Goal: Information Seeking & Learning: Learn about a topic

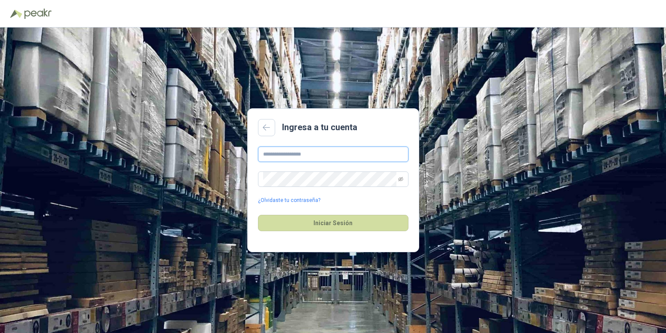
click at [311, 152] on input "text" at bounding box center [333, 154] width 150 height 15
type input "**********"
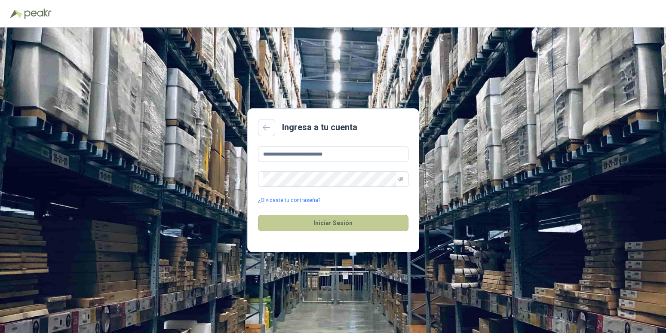
click at [346, 220] on button "Iniciar Sesión" at bounding box center [333, 223] width 150 height 16
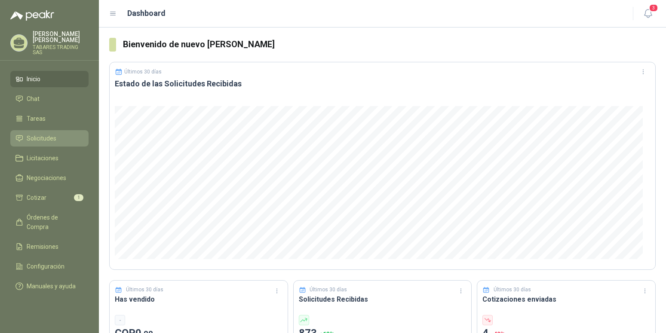
click at [46, 134] on span "Solicitudes" at bounding box center [42, 138] width 30 height 9
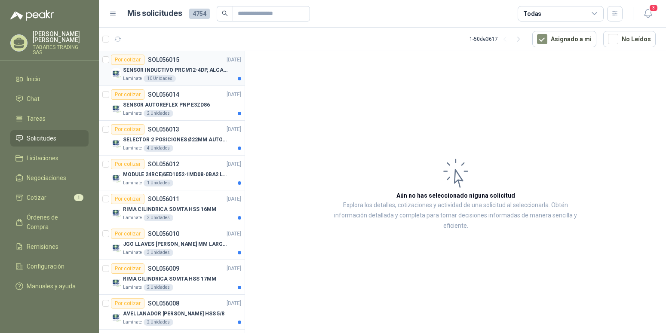
click at [159, 66] on div "SENSOR INDUCTIVO PRCM12-4DP, ALCANCE 4MM" at bounding box center [182, 70] width 118 height 10
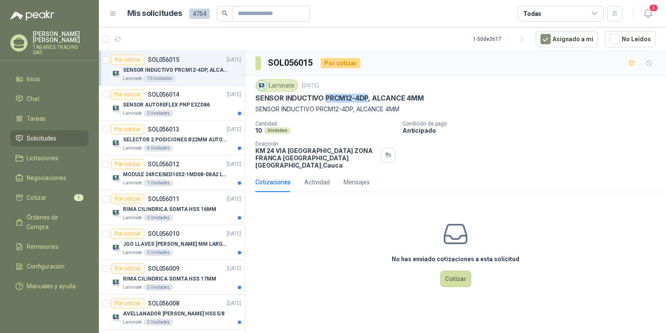
drag, startPoint x: 325, startPoint y: 98, endPoint x: 368, endPoint y: 99, distance: 43.0
click at [368, 99] on p "SENSOR INDUCTIVO PRCM12-4DP, ALCANCE 4MM" at bounding box center [339, 98] width 168 height 9
copy p "PRCM12-4DP"
drag, startPoint x: 256, startPoint y: 96, endPoint x: 430, endPoint y: 100, distance: 173.7
click at [430, 100] on div "SENSOR INDUCTIVO PRCM12-4DP, ALCANCE 4MM" at bounding box center [455, 98] width 400 height 9
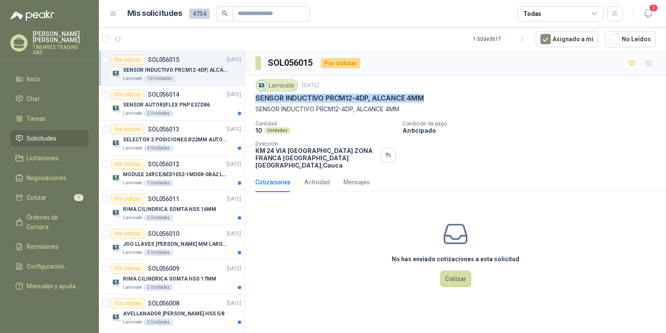
copy p "SENSOR INDUCTIVO PRCM12-4DP, ALCANCE 4MM"
click at [189, 103] on p "SENSOR AUTOREFLEX PNP E3ZD86" at bounding box center [166, 105] width 87 height 8
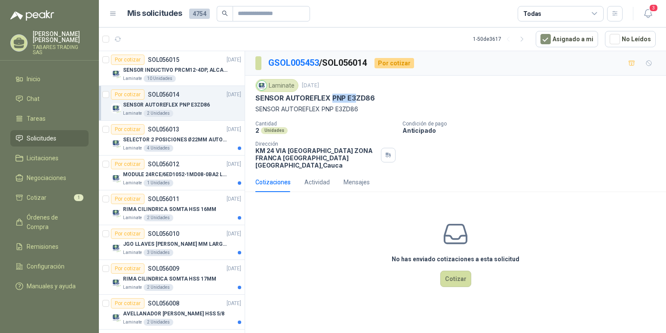
drag, startPoint x: 332, startPoint y: 98, endPoint x: 357, endPoint y: 100, distance: 25.4
click at [357, 100] on p "SENSOR AUTOREFLEX PNP E3ZD86" at bounding box center [314, 98] width 119 height 9
drag, startPoint x: 257, startPoint y: 99, endPoint x: 390, endPoint y: 99, distance: 133.7
click at [390, 99] on div "SENSOR AUTOREFLEX PNP E3ZD86" at bounding box center [455, 98] width 400 height 9
copy p "SENSOR AUTOREFLEX PNP E3ZD86"
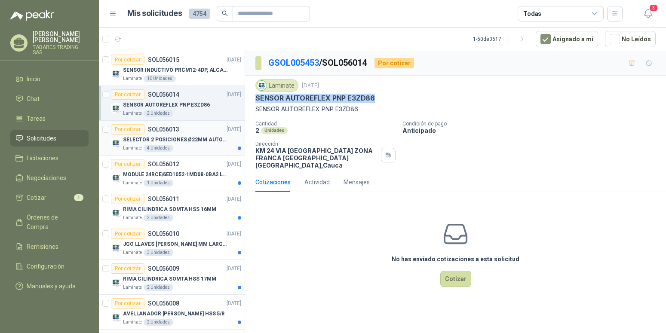
click at [191, 136] on p "SELECTOR 2 POSICIONES Ø22MM AUTONICS" at bounding box center [176, 140] width 107 height 8
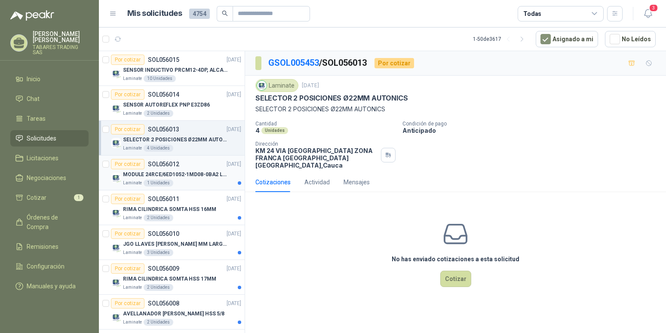
click at [182, 175] on p "MODULE 24RCE/6ED1052-1MD08-0BA2 LOGO" at bounding box center [176, 175] width 107 height 8
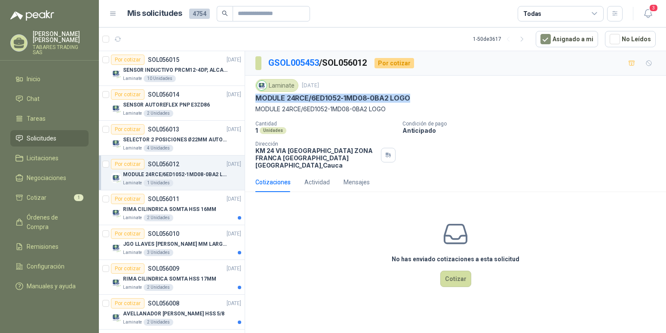
drag, startPoint x: 256, startPoint y: 98, endPoint x: 422, endPoint y: 93, distance: 166.0
click at [422, 93] on div "Laminate [DATE] MODULE 24RCE/6ED1052-1MD08-0BA2 LOGO MODULE 24RCE/6ED1052-1MD08…" at bounding box center [455, 96] width 400 height 35
copy p "MODULE 24RCE/6ED1052-1MD08-0BA2 LOGO"
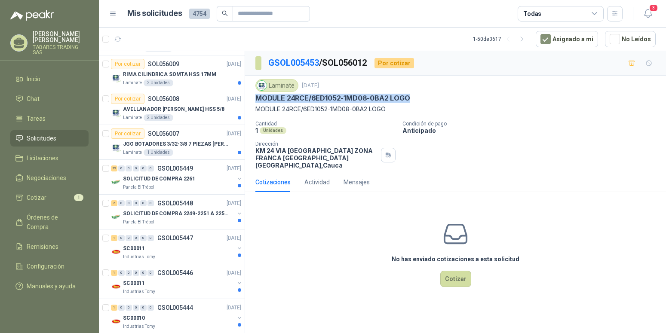
scroll to position [219, 0]
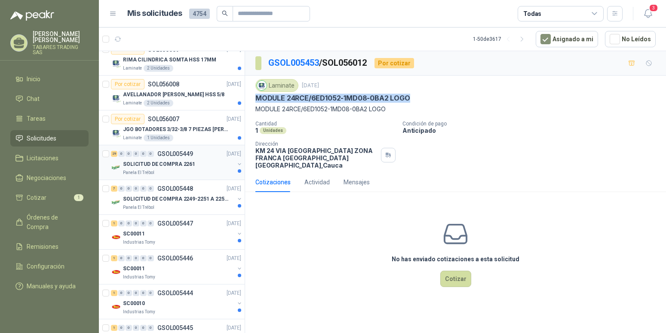
click at [165, 162] on p "SOLICITUD DE COMPRA 2261" at bounding box center [159, 164] width 72 height 8
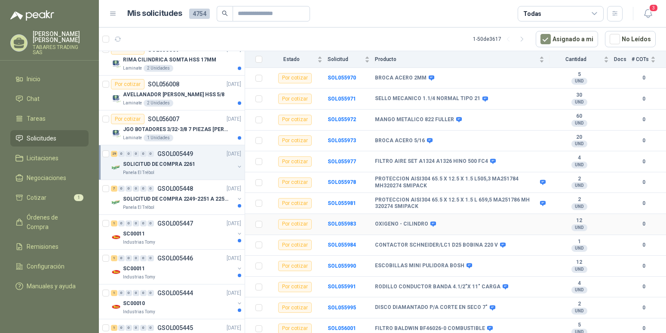
scroll to position [439, 0]
click at [348, 178] on b "SOL055978" at bounding box center [341, 181] width 28 height 6
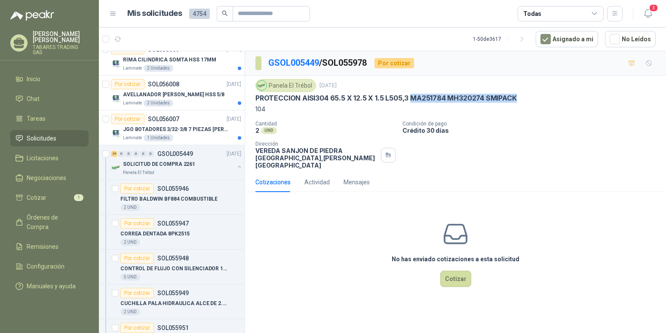
drag, startPoint x: 410, startPoint y: 98, endPoint x: 527, endPoint y: 107, distance: 117.6
click at [532, 104] on div "Panela El Trébol [DATE] PROTECCION AISI304 65.5 X 12.5 X 1.5 L505,3 MA251784 MH…" at bounding box center [455, 96] width 400 height 35
copy div "MA251784 MH320274 SMIPACK 104"
click at [475, 132] on p "Crédito 30 días" at bounding box center [532, 130] width 260 height 7
click at [236, 168] on button "button" at bounding box center [239, 166] width 7 height 7
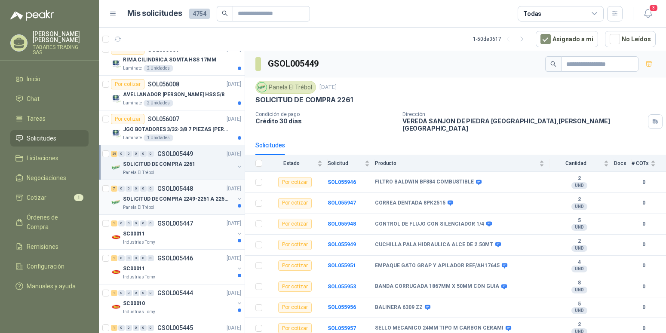
click at [183, 198] on p "SOLICITUD DE COMPRA 2249-2251 A 2256-2258 Y 2262" at bounding box center [176, 199] width 107 height 8
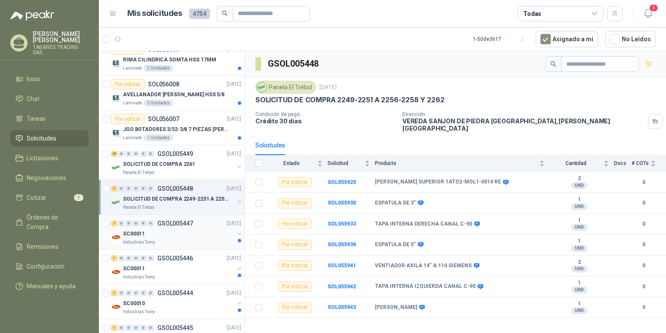
click at [167, 222] on p "GSOL005447" at bounding box center [175, 223] width 36 height 6
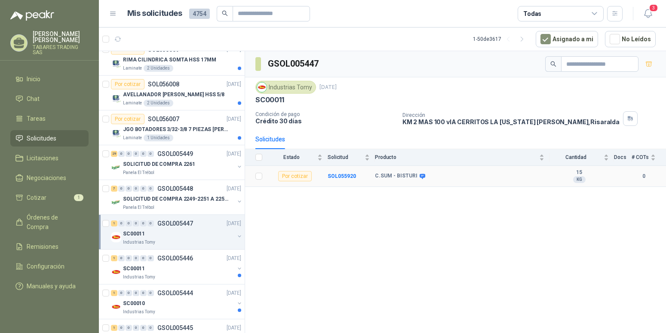
click at [334, 172] on td "SOL055920" at bounding box center [350, 176] width 47 height 21
click at [339, 177] on b "SOL055920" at bounding box center [341, 176] width 28 height 6
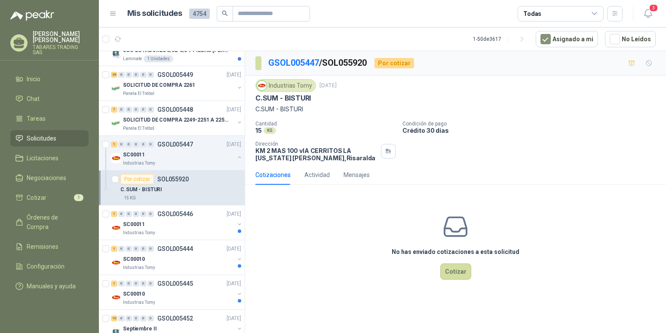
scroll to position [307, 0]
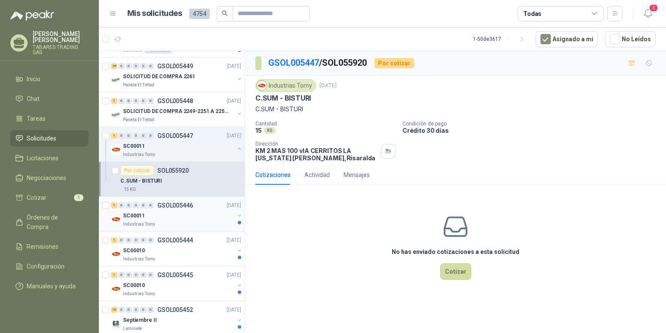
click at [162, 205] on p "GSOL005446" at bounding box center [175, 205] width 36 height 6
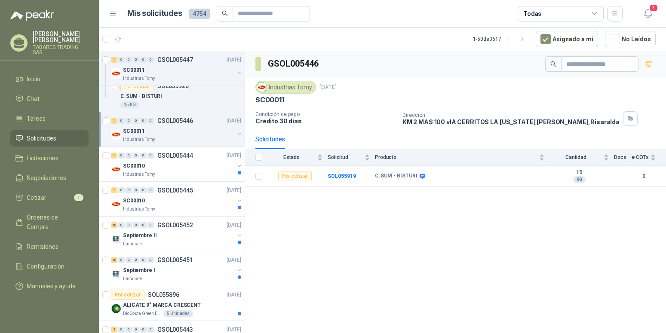
scroll to position [395, 0]
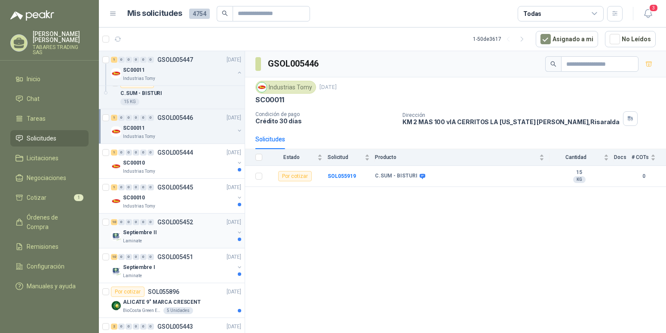
click at [139, 231] on p "Septiembre II" at bounding box center [140, 233] width 34 height 8
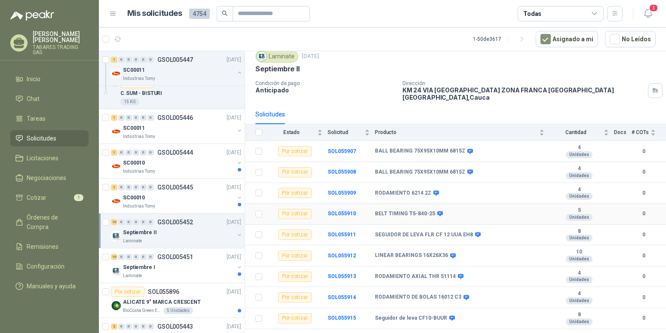
scroll to position [40, 0]
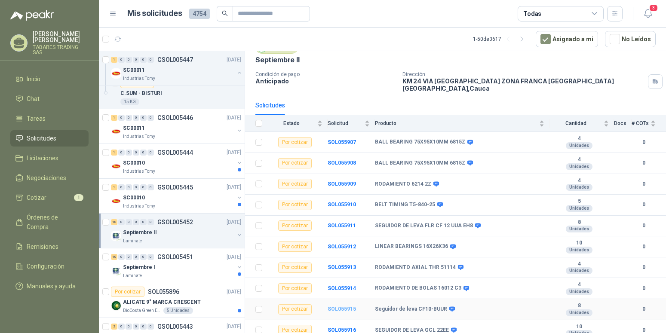
click at [346, 306] on b "SOL055915" at bounding box center [341, 309] width 28 height 6
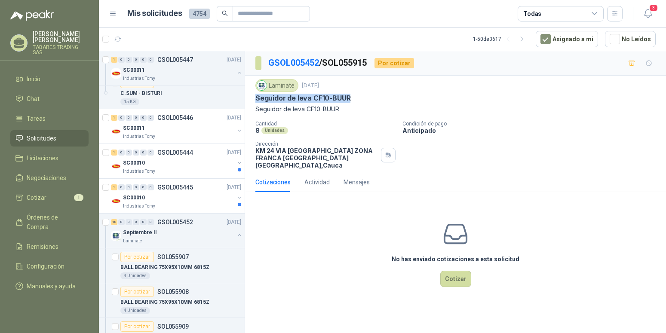
drag, startPoint x: 255, startPoint y: 98, endPoint x: 364, endPoint y: 98, distance: 109.6
click at [364, 98] on div "Laminate [DATE] Seguidor [PERSON_NAME] CF10-BUUR Seguidor [PERSON_NAME] CF10-BU…" at bounding box center [455, 124] width 421 height 97
copy p "Seguidor de leva CF10-BUUR"
click at [379, 109] on p "Seguidor de leva CF10-BUUR" at bounding box center [455, 108] width 400 height 9
drag, startPoint x: 312, startPoint y: 96, endPoint x: 355, endPoint y: 97, distance: 43.0
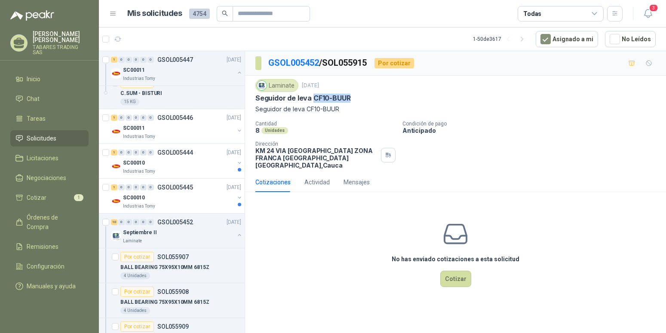
click at [355, 97] on div "Seguidor de leva CF10-BUUR" at bounding box center [455, 98] width 400 height 9
copy p "CF10-BUUR"
drag, startPoint x: 254, startPoint y: 98, endPoint x: 311, endPoint y: 103, distance: 56.5
click at [311, 103] on div "Laminate [DATE] Seguidor [PERSON_NAME] CF10-BUUR Seguidor [PERSON_NAME] CF10-BU…" at bounding box center [455, 124] width 421 height 97
copy p "Seguidor [PERSON_NAME]"
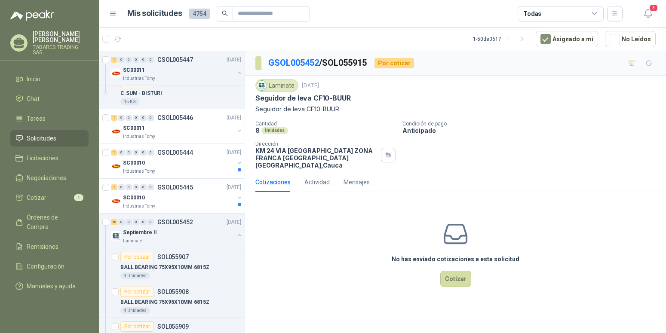
click at [507, 119] on div "Laminate [DATE] Seguidor [PERSON_NAME] CF10-BUUR Seguidor [PERSON_NAME] CF10-BU…" at bounding box center [455, 124] width 400 height 90
drag, startPoint x: 256, startPoint y: 97, endPoint x: 358, endPoint y: 98, distance: 101.9
click at [358, 98] on div "Seguidor de leva CF10-BUUR" at bounding box center [455, 98] width 400 height 9
copy p "Seguidor de leva CF10-BUUR"
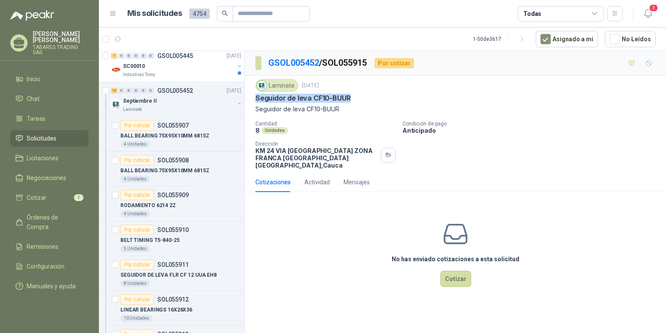
scroll to position [570, 0]
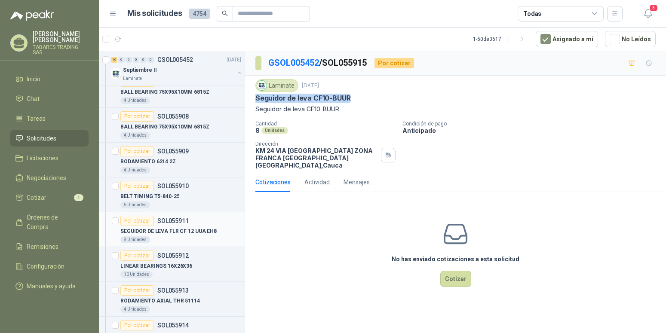
click at [173, 229] on p "SEGUIDOR DE LEVA FLR CF 12 UUA EH8" at bounding box center [168, 231] width 96 height 8
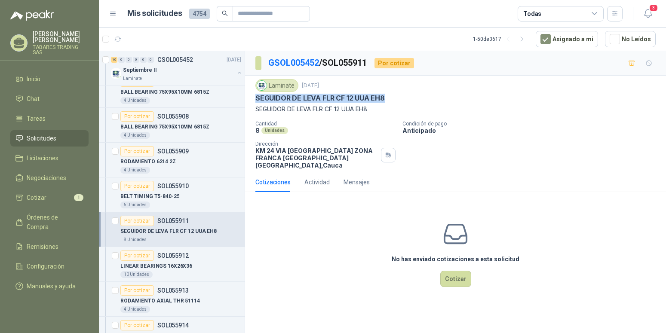
drag, startPoint x: 386, startPoint y: 97, endPoint x: 254, endPoint y: 97, distance: 131.9
click at [254, 97] on div "Laminate [DATE] SEGUIDOR [PERSON_NAME] FLR CF 12 UUA EH8 SEGUIDOR [PERSON_NAME]…" at bounding box center [455, 124] width 421 height 97
click at [334, 98] on p "SEGUIDOR DE LEVA FLR CF 12 UUA EH8" at bounding box center [319, 98] width 129 height 9
drag, startPoint x: 336, startPoint y: 96, endPoint x: 395, endPoint y: 97, distance: 58.9
click at [395, 97] on div "SEGUIDOR DE LEVA FLR CF 12 UUA EH8" at bounding box center [455, 98] width 400 height 9
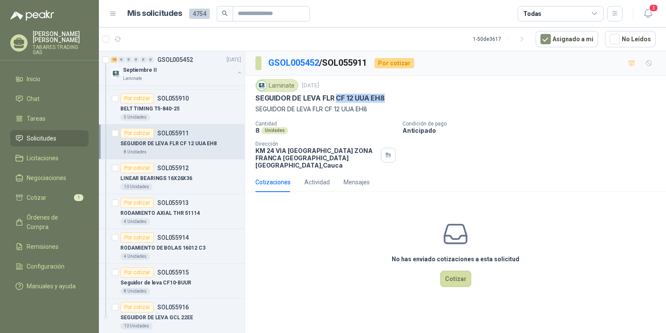
scroll to position [701, 0]
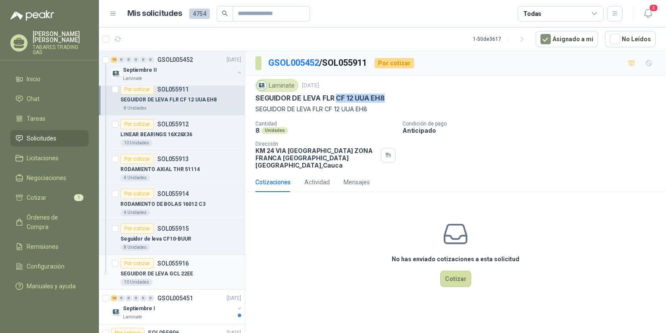
click at [163, 272] on p "SEGUIDOR DE LEVA GCL 22EE" at bounding box center [156, 274] width 73 height 8
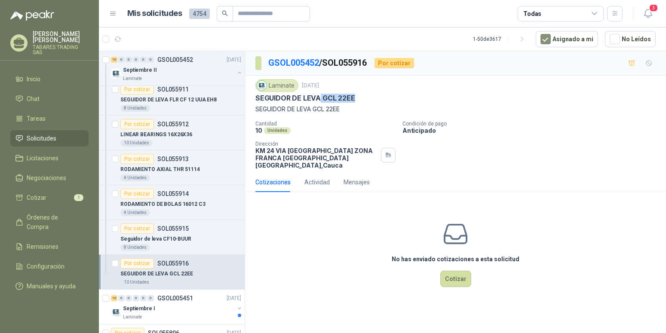
drag, startPoint x: 362, startPoint y: 97, endPoint x: 318, endPoint y: 99, distance: 43.5
click at [318, 99] on div "SEGUIDOR DE LEVA GCL 22EE" at bounding box center [455, 98] width 400 height 9
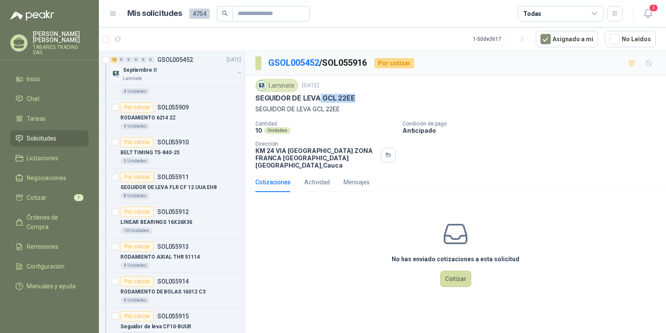
scroll to position [658, 0]
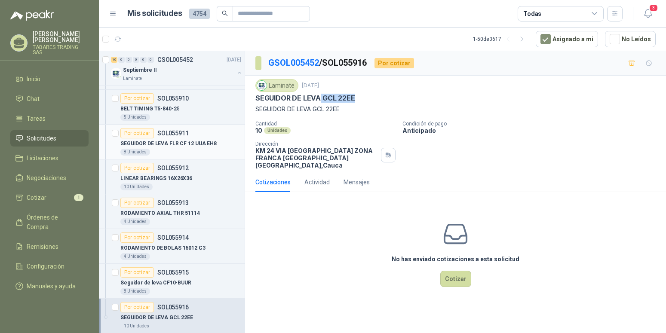
click at [170, 141] on p "SEGUIDOR DE LEVA FLR CF 12 UUA EH8" at bounding box center [168, 144] width 96 height 8
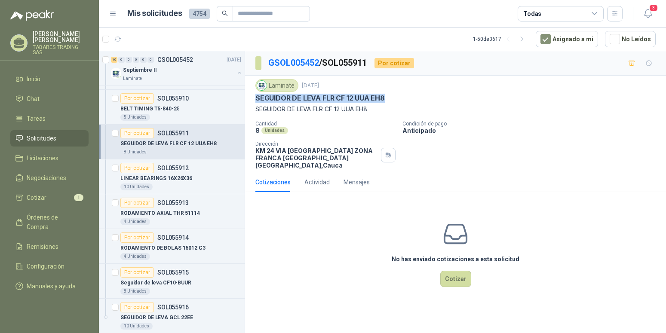
drag, startPoint x: 257, startPoint y: 98, endPoint x: 398, endPoint y: 95, distance: 141.9
click at [398, 95] on div "SEGUIDOR DE LEVA FLR CF 12 UUA EH8" at bounding box center [455, 98] width 400 height 9
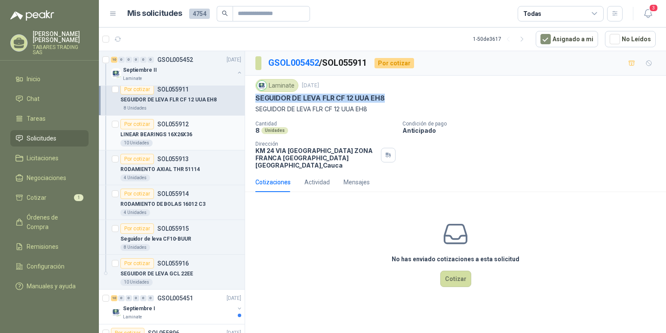
scroll to position [745, 0]
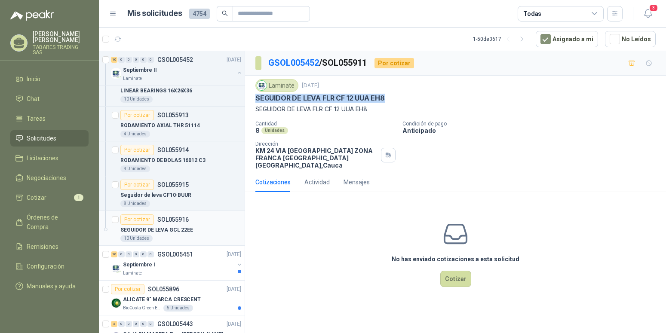
click at [167, 231] on p "SEGUIDOR DE LEVA GCL 22EE" at bounding box center [156, 230] width 73 height 8
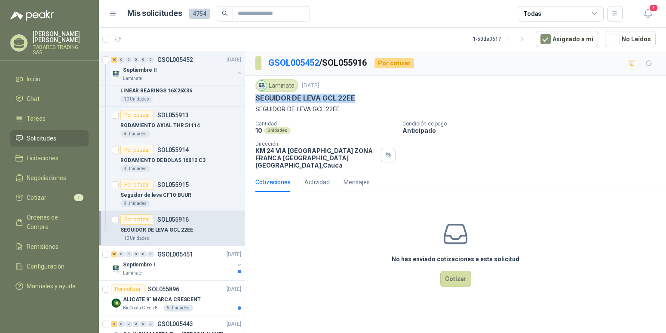
drag, startPoint x: 256, startPoint y: 98, endPoint x: 355, endPoint y: 96, distance: 98.9
click at [355, 96] on div "SEGUIDOR DE LEVA GCL 22EE" at bounding box center [455, 98] width 400 height 9
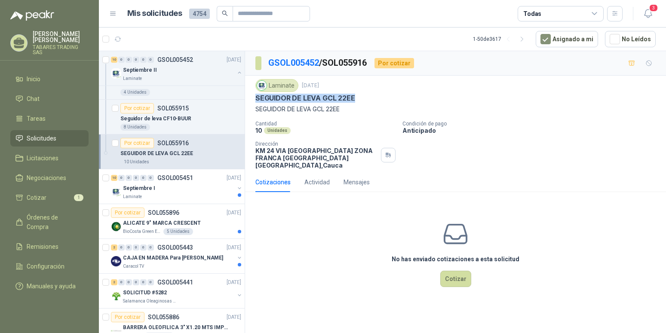
scroll to position [833, 0]
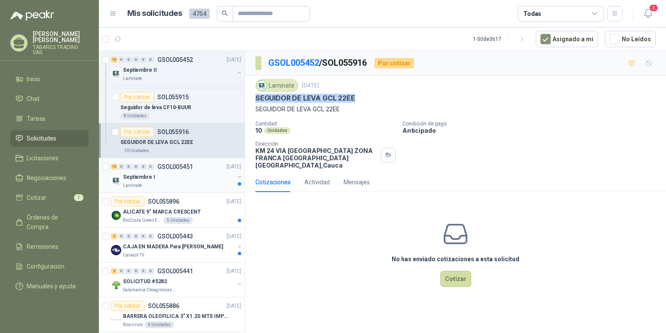
click at [139, 180] on p "Septiembre I" at bounding box center [139, 177] width 32 height 8
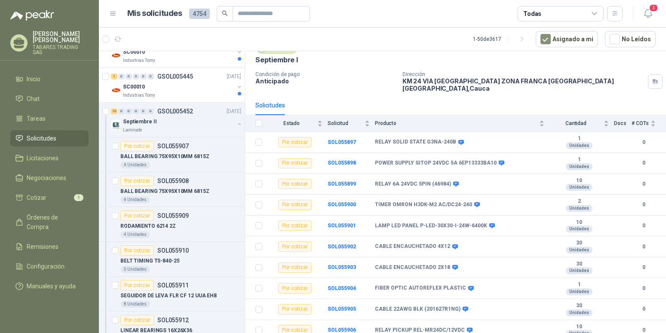
scroll to position [526, 0]
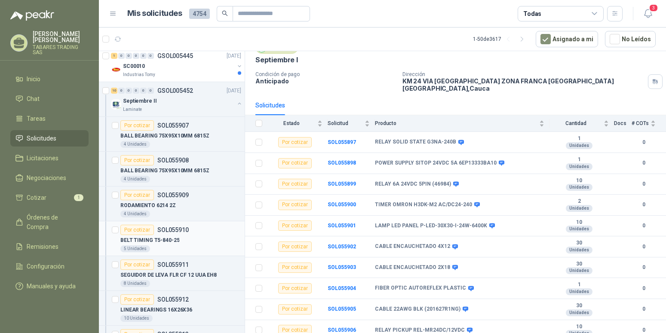
click at [155, 239] on p "BELT TIMING T5-840-25" at bounding box center [149, 240] width 59 height 8
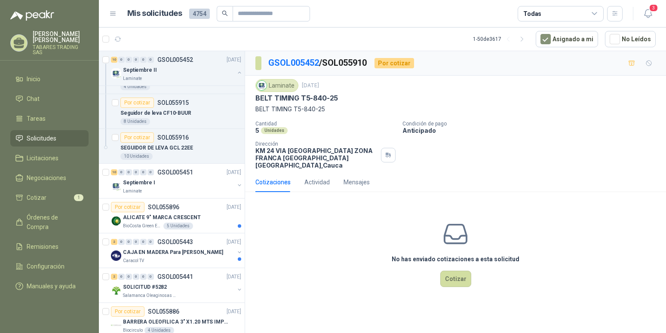
scroll to position [833, 0]
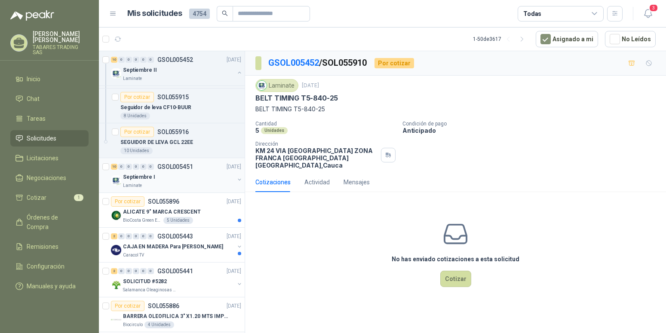
click at [149, 177] on p "Septiembre I" at bounding box center [139, 177] width 32 height 8
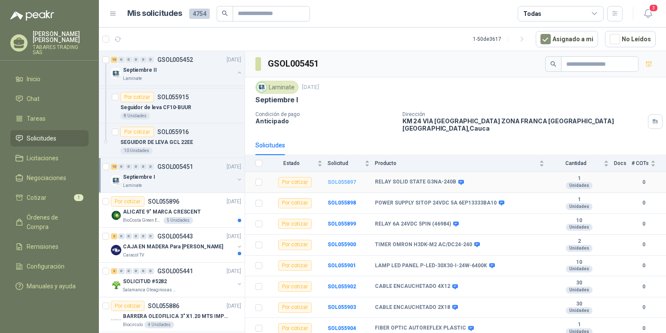
click at [343, 179] on b "SOL055897" at bounding box center [341, 182] width 28 height 6
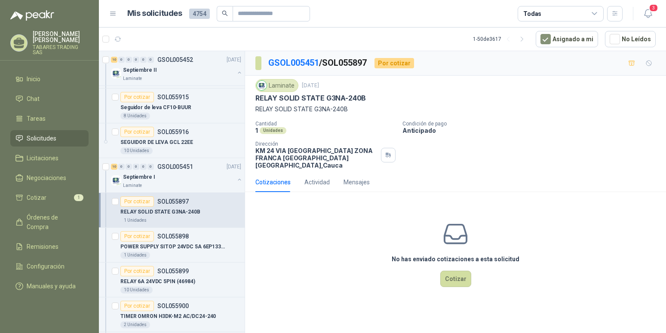
drag, startPoint x: 257, startPoint y: 97, endPoint x: 374, endPoint y: 95, distance: 117.3
click at [374, 95] on div "RELAY SOLID STATE G3NA-240B" at bounding box center [455, 98] width 400 height 9
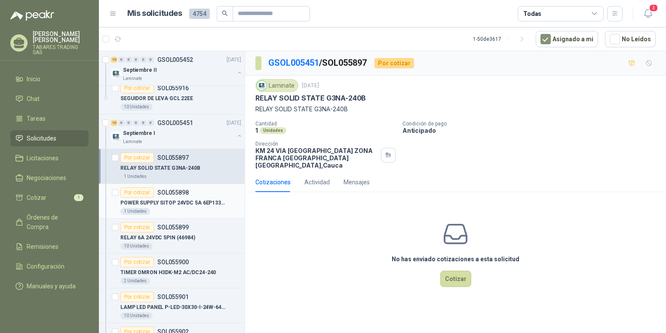
click at [171, 202] on p "POWER SUPPLY SITOP 24VDC 5A 6EP13333BA10" at bounding box center [173, 203] width 107 height 8
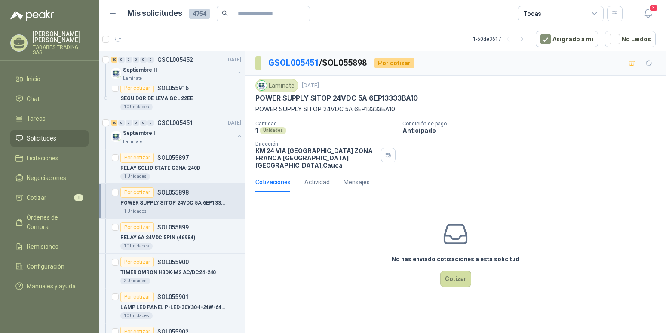
drag, startPoint x: 255, startPoint y: 98, endPoint x: 430, endPoint y: 97, distance: 175.4
click at [430, 97] on div "Laminate [DATE] POWER SUPPLY SITOP 24VDC 5A 6EP13333BA10 POWER SUPPLY SITOP 24…" at bounding box center [455, 124] width 421 height 97
click at [161, 235] on p "RELAY 6A 24VDC 5PIN (46984)" at bounding box center [157, 238] width 75 height 8
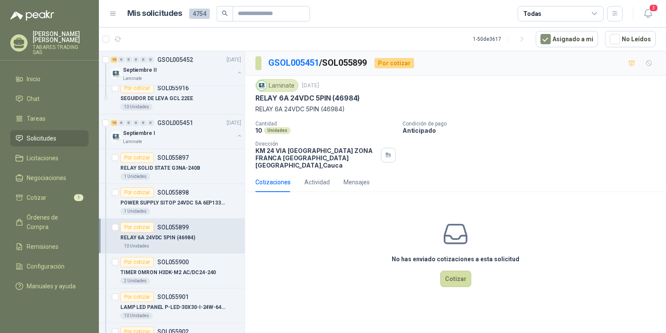
drag, startPoint x: 255, startPoint y: 99, endPoint x: 363, endPoint y: 97, distance: 108.3
click at [363, 97] on div "Laminate [DATE] RELAY 6A 24VDC 5PIN (46984) RELAY 6A 24VDC 5PIN (46984) Canti…" at bounding box center [455, 124] width 421 height 97
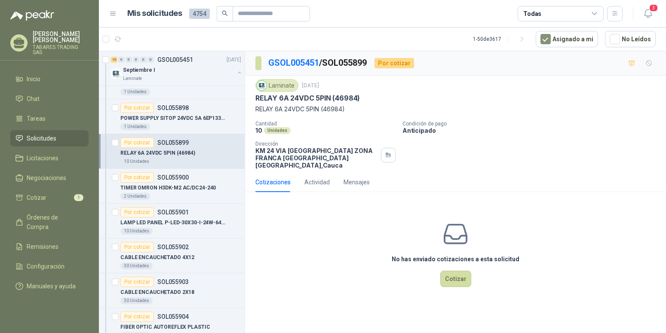
scroll to position [964, 0]
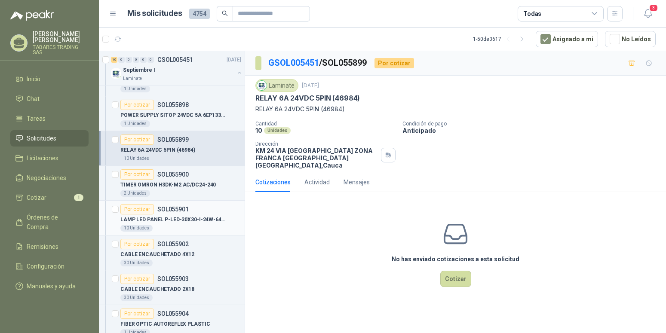
click at [172, 216] on p "LAMP LED PANEL P-LED-30X30-I-24W-6400K" at bounding box center [173, 220] width 107 height 8
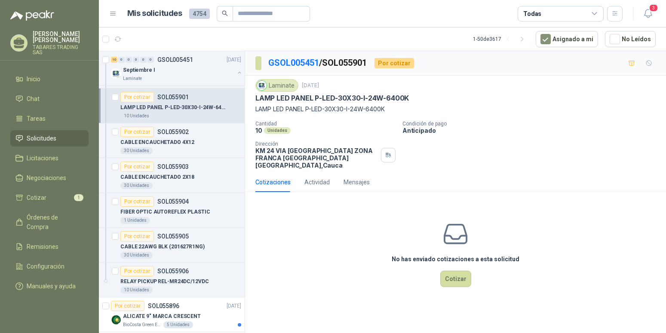
scroll to position [1096, 0]
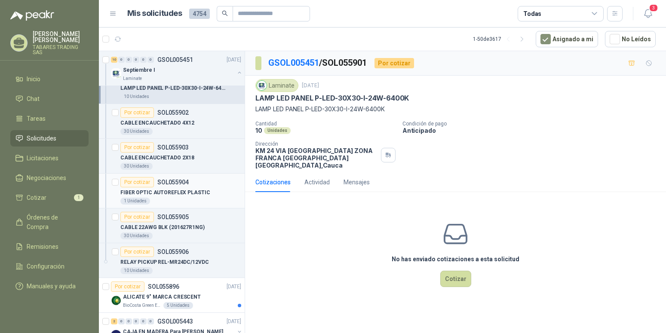
click at [191, 191] on p "FIBER OPTIC AUTOREFLEX PLASTIC" at bounding box center [164, 193] width 89 height 8
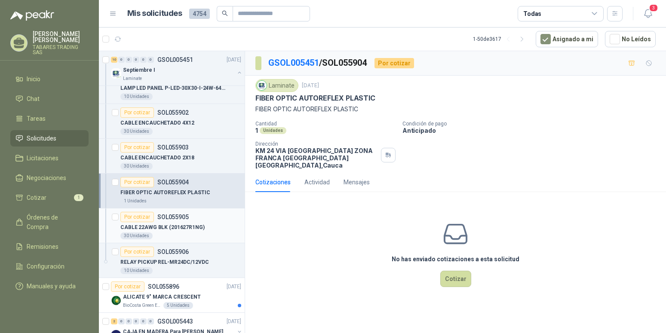
click at [170, 224] on p "CABLE 22AWG BLK (201627R1NG)" at bounding box center [162, 227] width 84 height 8
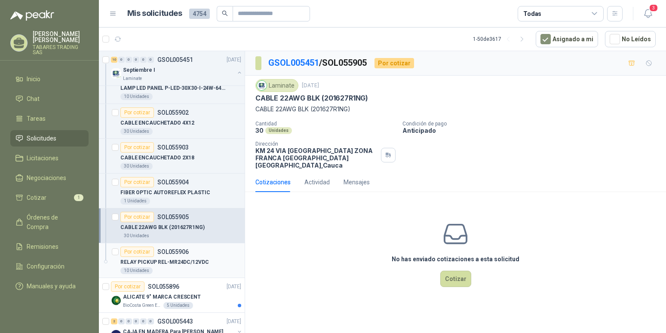
click at [177, 259] on p "RELAY PICKUP REL-MR24DC/12VDC" at bounding box center [164, 262] width 89 height 8
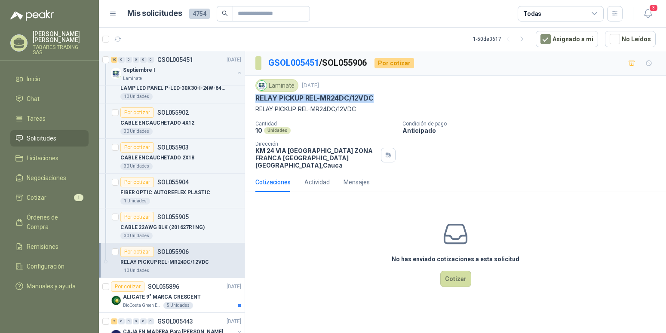
drag, startPoint x: 257, startPoint y: 98, endPoint x: 374, endPoint y: 94, distance: 117.8
click at [373, 94] on p "RELAY PICKUP REL-MR24DC/12VDC" at bounding box center [314, 98] width 118 height 9
click at [157, 224] on p "CABLE 22AWG BLK (201627R1NG)" at bounding box center [162, 227] width 84 height 8
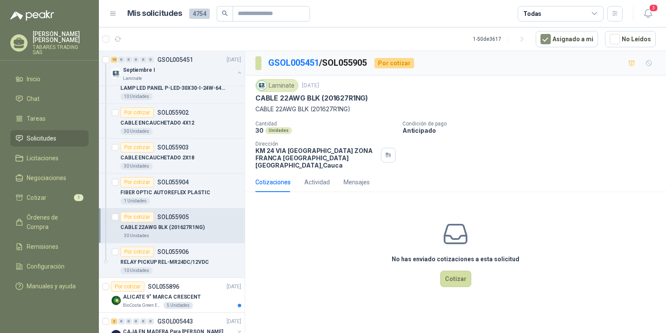
drag, startPoint x: 256, startPoint y: 99, endPoint x: 395, endPoint y: 92, distance: 139.4
click at [395, 92] on div "Laminate [DATE] CABLE 22AWG BLK (201627R1NG) CABLE 22AWG BLK (201627R1NG)" at bounding box center [455, 96] width 400 height 35
drag, startPoint x: 395, startPoint y: 92, endPoint x: 359, endPoint y: 101, distance: 36.7
click at [359, 101] on div "Laminate [DATE] CABLE 22AWG BLK (201627R1NG) CABLE 22AWG BLK (201627R1NG)" at bounding box center [455, 96] width 400 height 35
drag, startPoint x: 398, startPoint y: 97, endPoint x: 255, endPoint y: 104, distance: 142.9
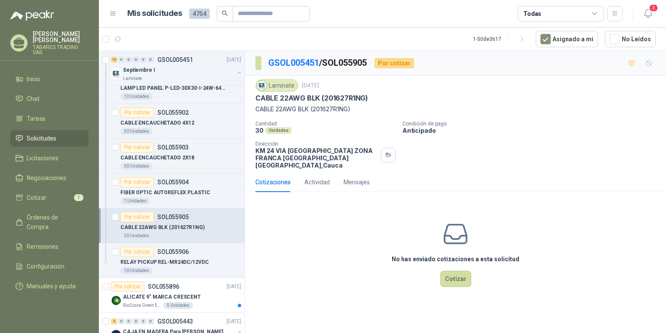
click at [255, 104] on div "Laminate [DATE] CABLE 22AWG BLK (201627R1NG) CABLE 22AWG BLK (201627R1NG) Can…" at bounding box center [455, 124] width 421 height 97
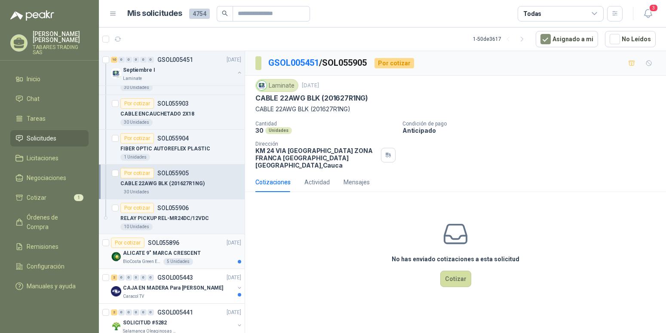
click at [177, 254] on p "ALICATE 9" MARCA CRESCENT" at bounding box center [162, 253] width 78 height 8
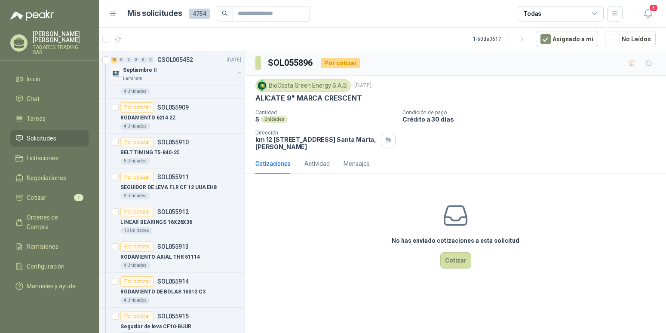
scroll to position [395, 0]
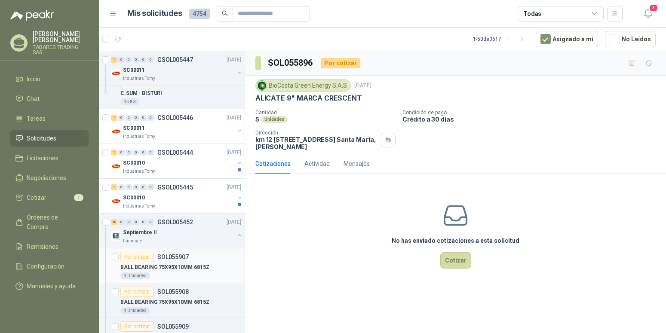
click at [147, 265] on p "BALL BEARING 75X95X10MM 6815Z" at bounding box center [164, 267] width 89 height 8
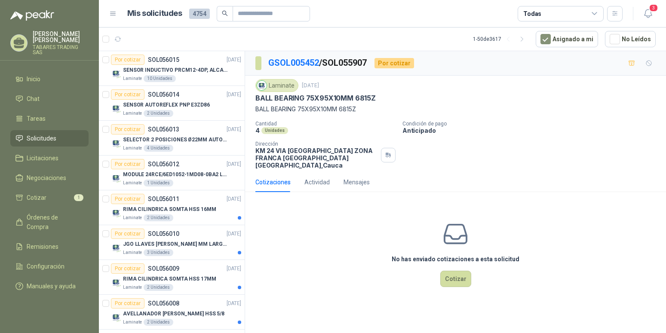
click at [40, 40] on p "[PERSON_NAME]" at bounding box center [61, 37] width 56 height 12
